Goal: Check status: Check status

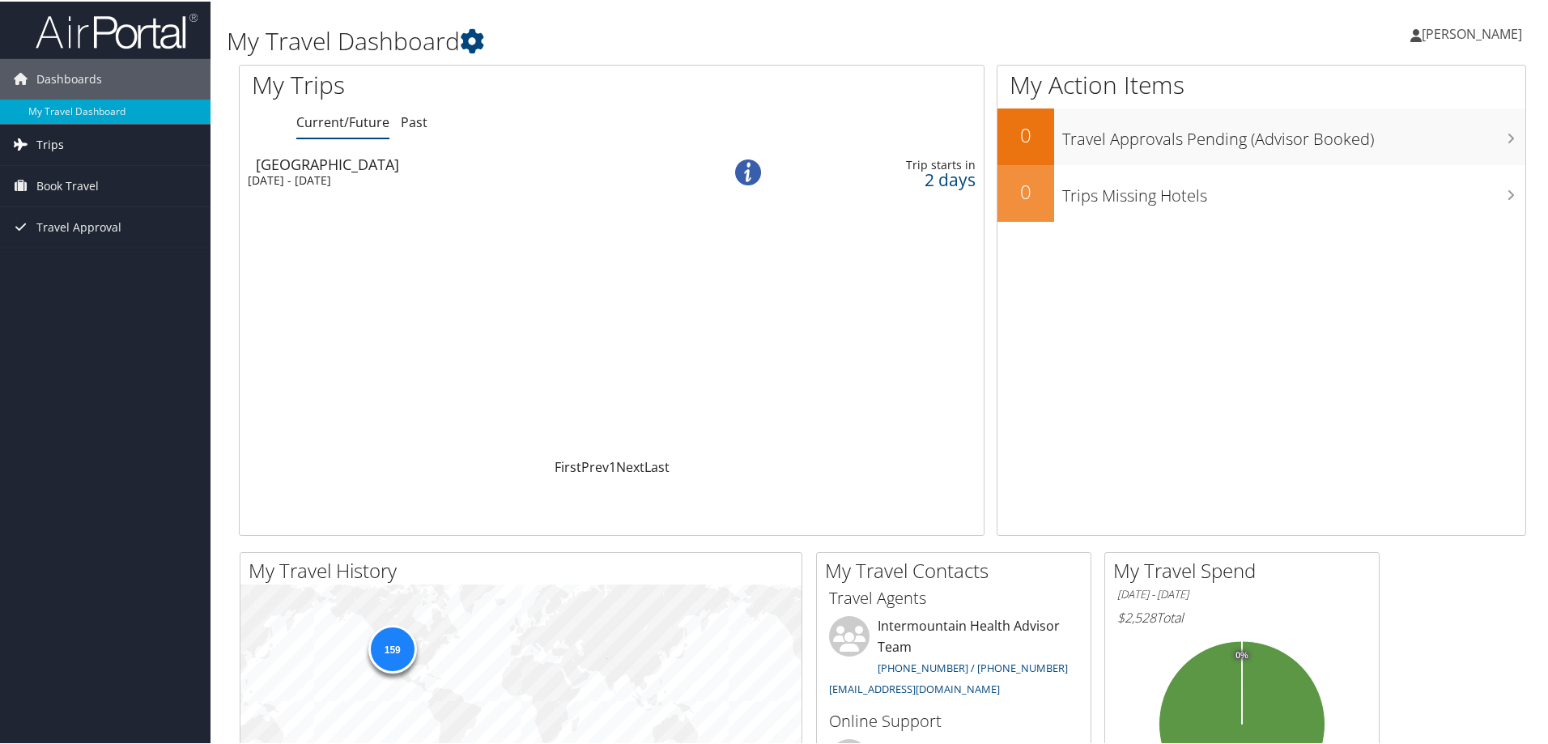
click at [72, 128] on link "Trips" at bounding box center [105, 143] width 210 height 40
click at [86, 176] on link "Current/Future Trips" at bounding box center [105, 176] width 210 height 24
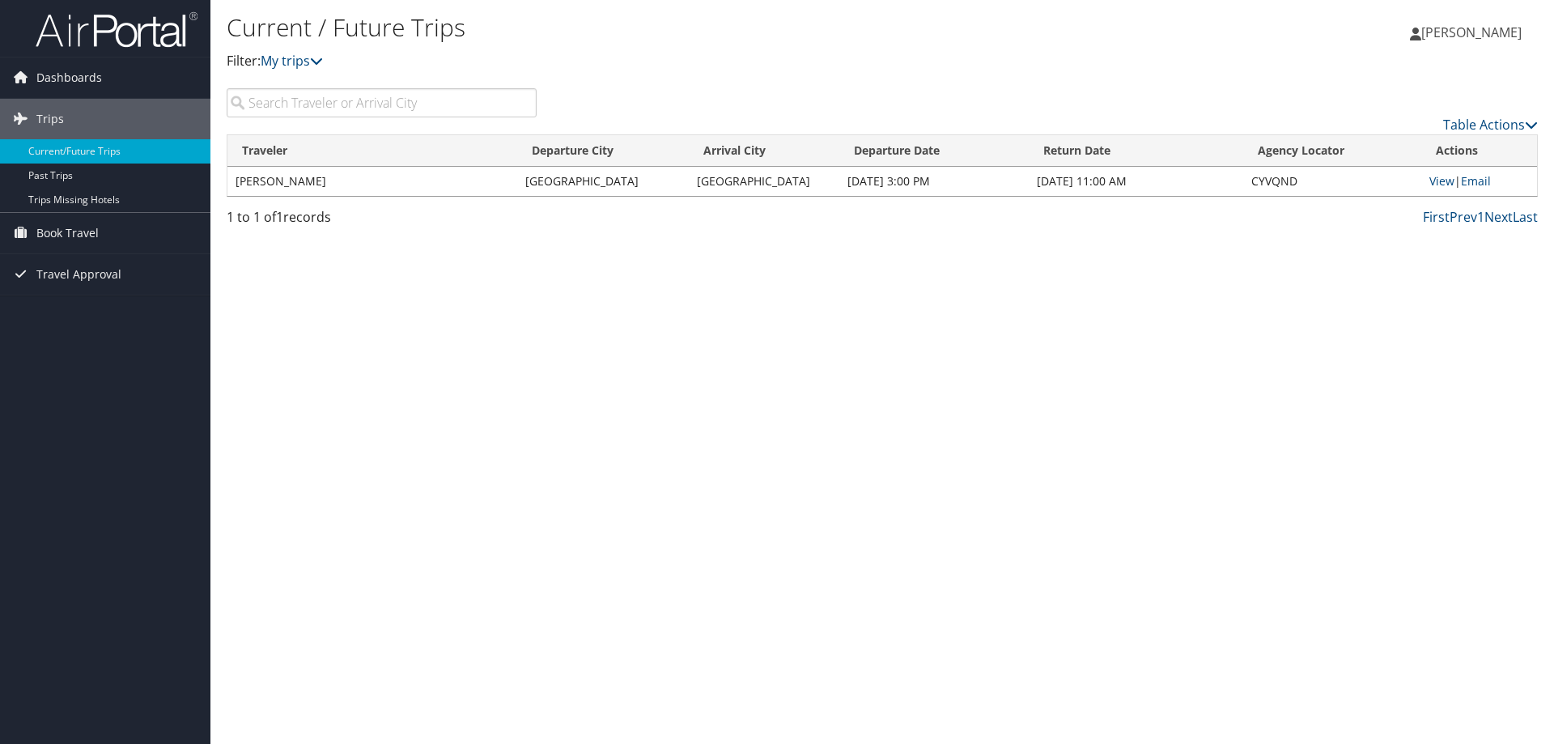
drag, startPoint x: 794, startPoint y: 453, endPoint x: 803, endPoint y: 440, distance: 15.1
click at [794, 453] on div "Current / Future Trips Filter: My trips christopher gourley christopher gourley…" at bounding box center [882, 372] width 1344 height 744
click at [1435, 179] on link "View" at bounding box center [1442, 180] width 25 height 15
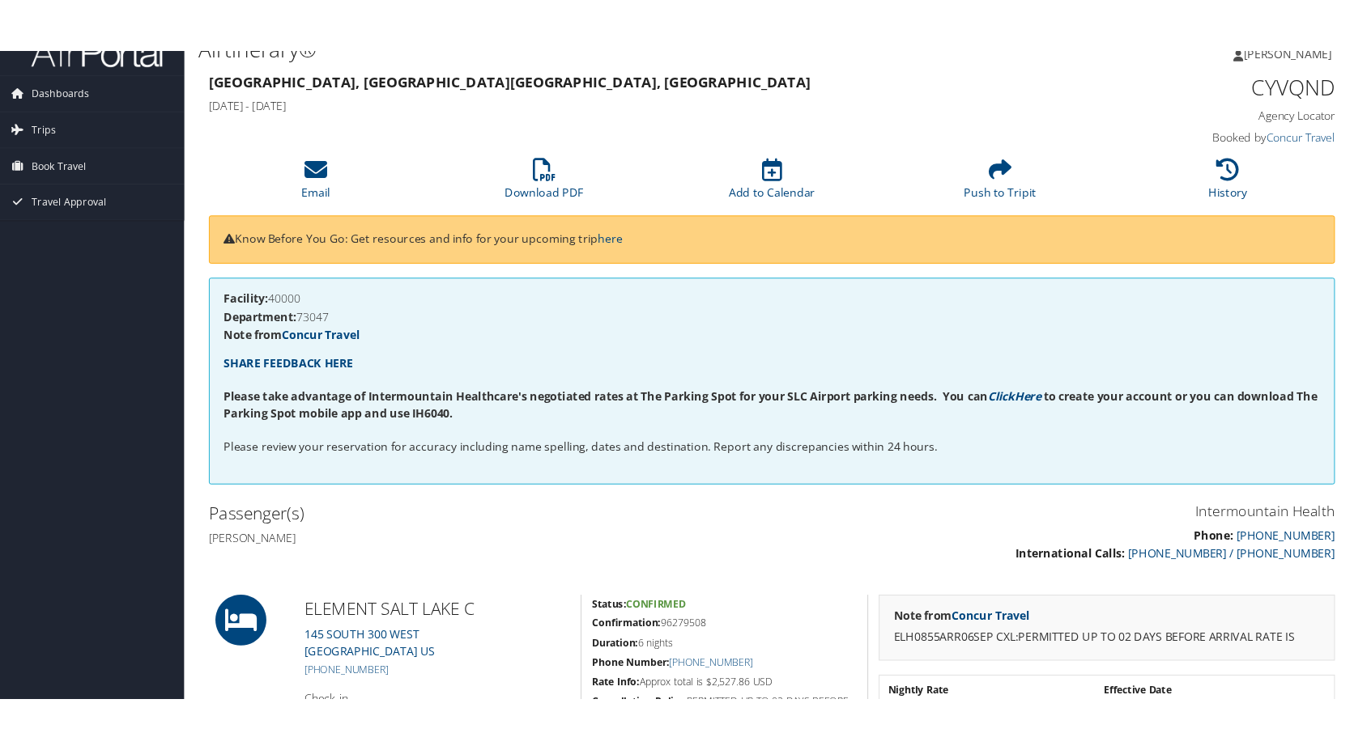
scroll to position [352, 0]
